Goal: Information Seeking & Learning: Learn about a topic

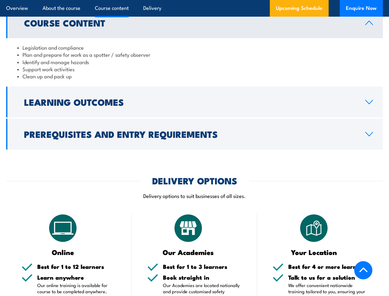
scroll to position [591, 0]
click at [194, 0] on article "Overview About the course Course content Delivery Upcoming Schedule Enquire Now" at bounding box center [194, 8] width 377 height 17
click at [194, 98] on h2 "Learning Outcomes" at bounding box center [189, 102] width 331 height 8
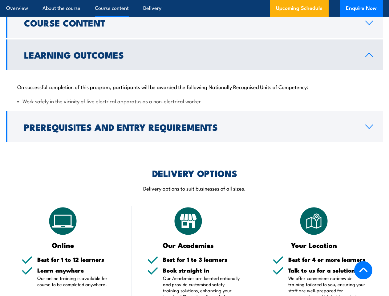
click at [194, 127] on link "Prerequisites and Entry Requirements" at bounding box center [194, 126] width 377 height 31
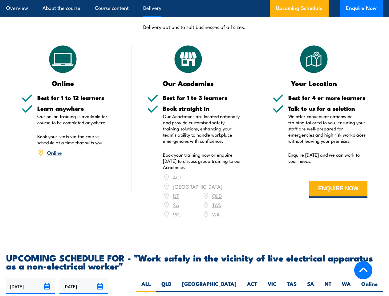
click at [194, 0] on article "Overview About the course Course content Delivery Upcoming Schedule Enquire Now" at bounding box center [194, 8] width 377 height 17
click at [30, 278] on input "[DATE]" at bounding box center [30, 286] width 49 height 16
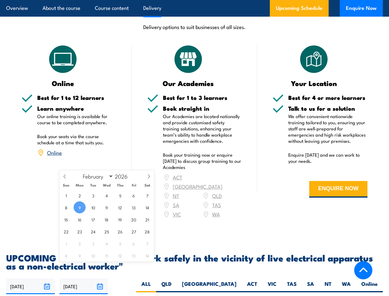
click at [84, 278] on input "[DATE]" at bounding box center [83, 286] width 49 height 16
